Goal: Entertainment & Leisure: Consume media (video, audio)

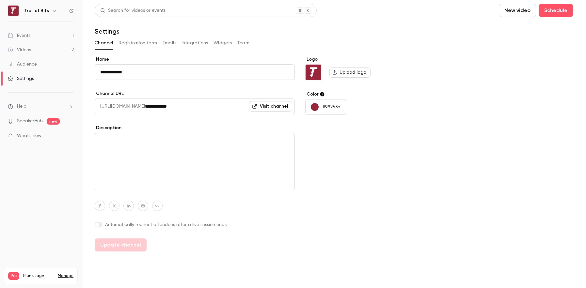
click at [32, 52] on link "Videos 2" at bounding box center [41, 50] width 82 height 14
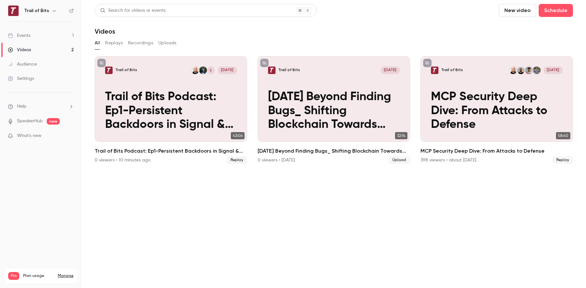
click at [142, 44] on button "Recordings" at bounding box center [140, 43] width 25 height 10
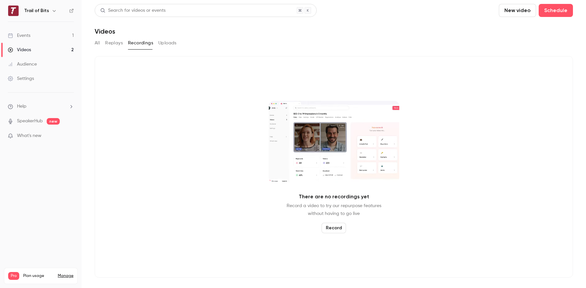
click at [113, 42] on button "Replays" at bounding box center [114, 43] width 18 height 10
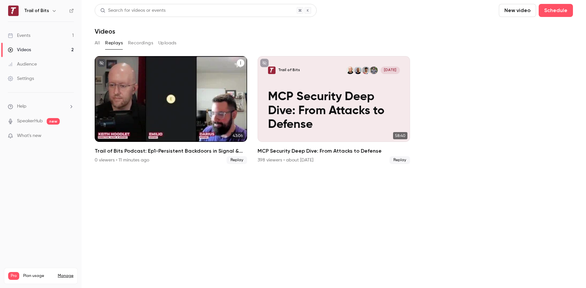
click at [179, 87] on div "Trail of Bits E [DATE] Trail of Bits Podcast: Ep1-Persistent Backdoors in Signa…" at bounding box center [171, 99] width 152 height 86
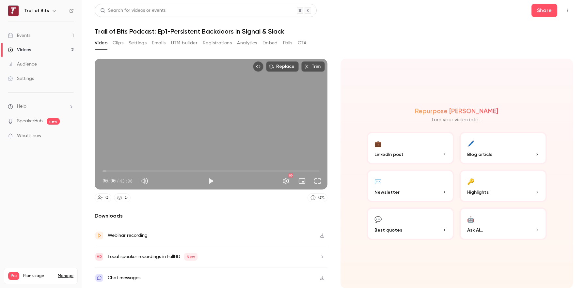
scroll to position [0, 0]
click at [163, 258] on div "Local speaker recordings in FullHD New" at bounding box center [153, 256] width 90 height 8
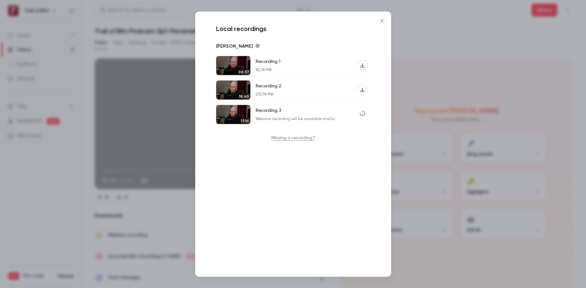
click at [384, 20] on icon "Close" at bounding box center [382, 20] width 8 height 5
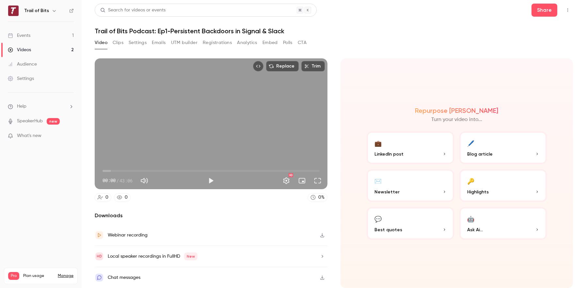
click at [148, 237] on div "Webinar recording" at bounding box center [211, 235] width 233 height 21
